Goal: Complete application form

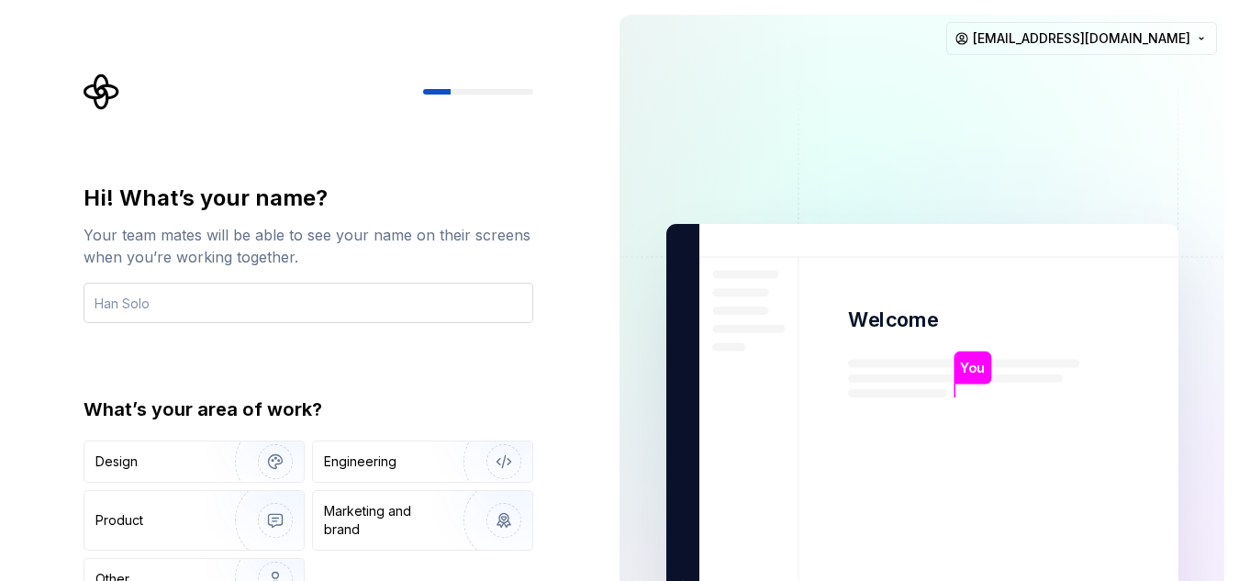
click at [154, 301] on input "text" at bounding box center [309, 303] width 450 height 40
type input "[PERSON_NAME]"
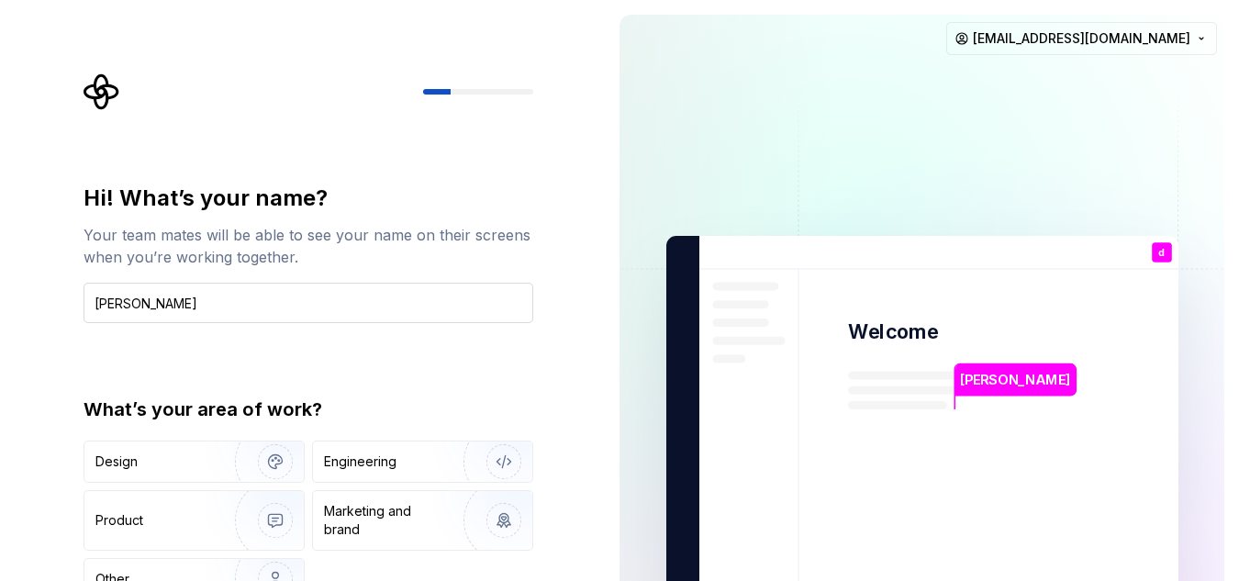
click at [200, 295] on input "[PERSON_NAME]" at bounding box center [309, 303] width 450 height 40
click at [184, 300] on input "[PERSON_NAME]" at bounding box center [309, 303] width 450 height 40
click at [194, 569] on div "Other" at bounding box center [193, 579] width 219 height 40
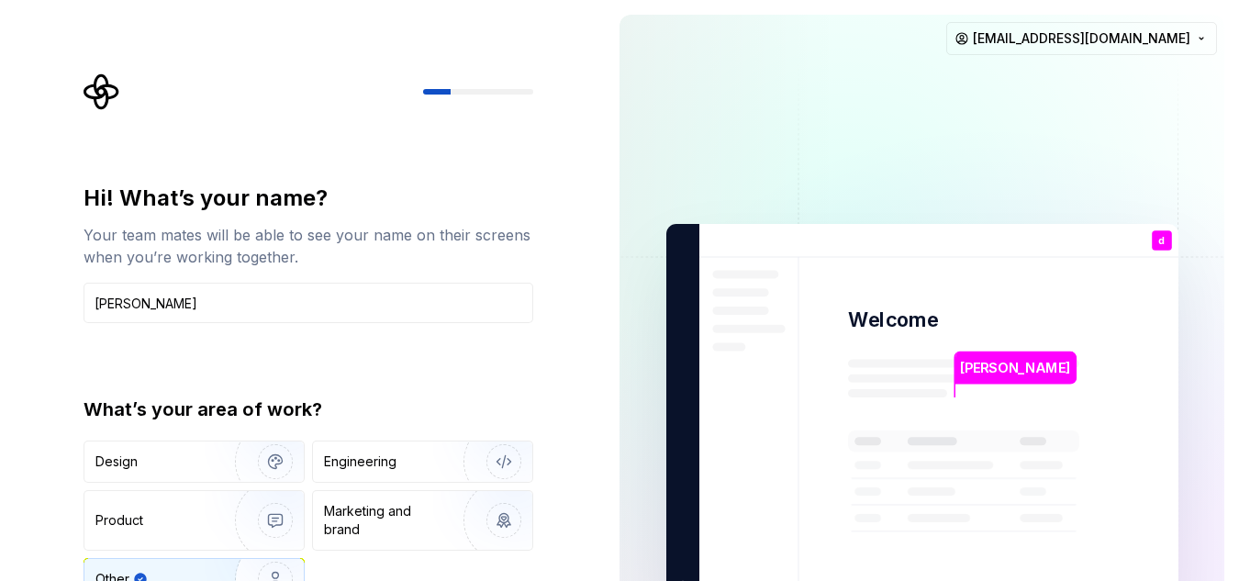
click at [974, 359] on p "[PERSON_NAME]" at bounding box center [1015, 368] width 110 height 20
click at [1172, 237] on div "d You T B +3" at bounding box center [1163, 240] width 23 height 20
drag, startPoint x: 451, startPoint y: 91, endPoint x: 474, endPoint y: 92, distance: 23.9
click at [474, 92] on div at bounding box center [478, 92] width 110 height 6
